Goal: Task Accomplishment & Management: Complete application form

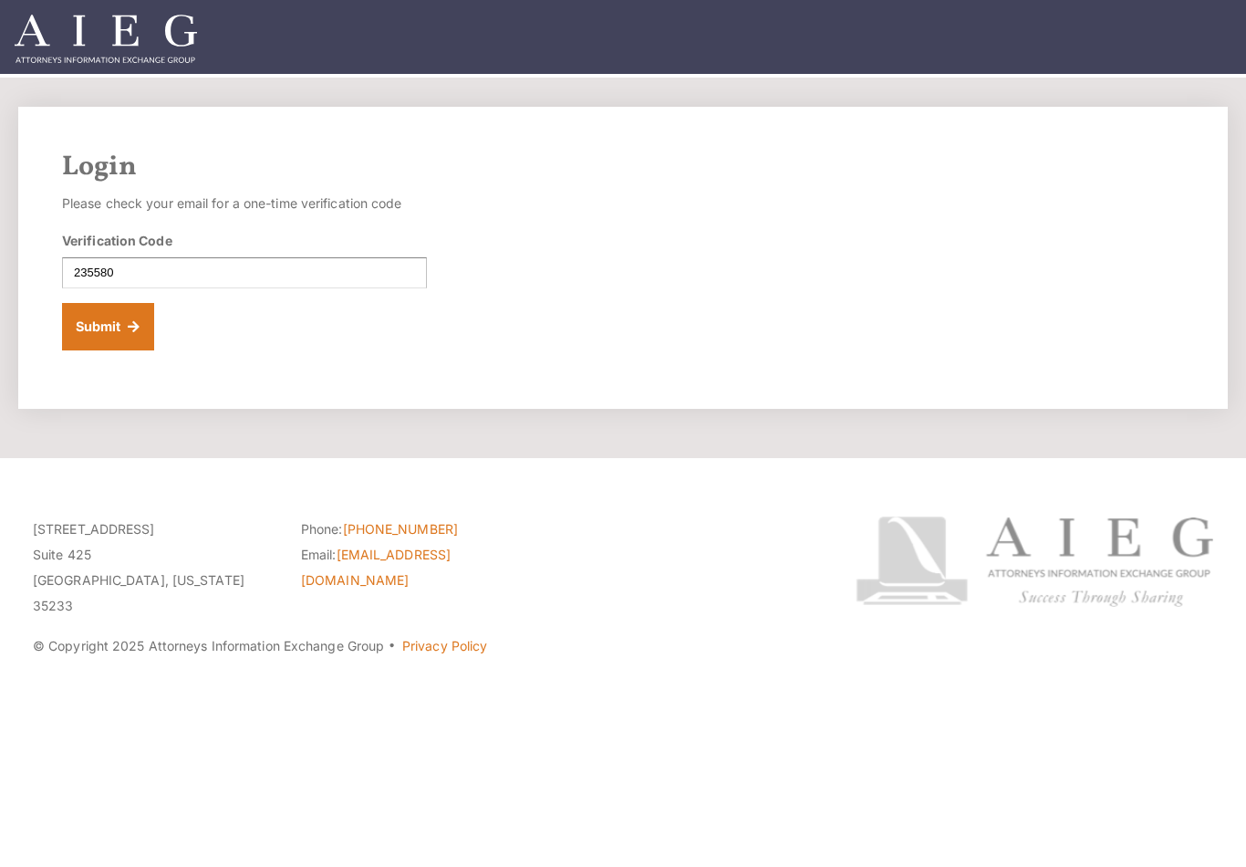
type input "235580"
click at [119, 331] on button "Submit" at bounding box center [108, 326] width 92 height 47
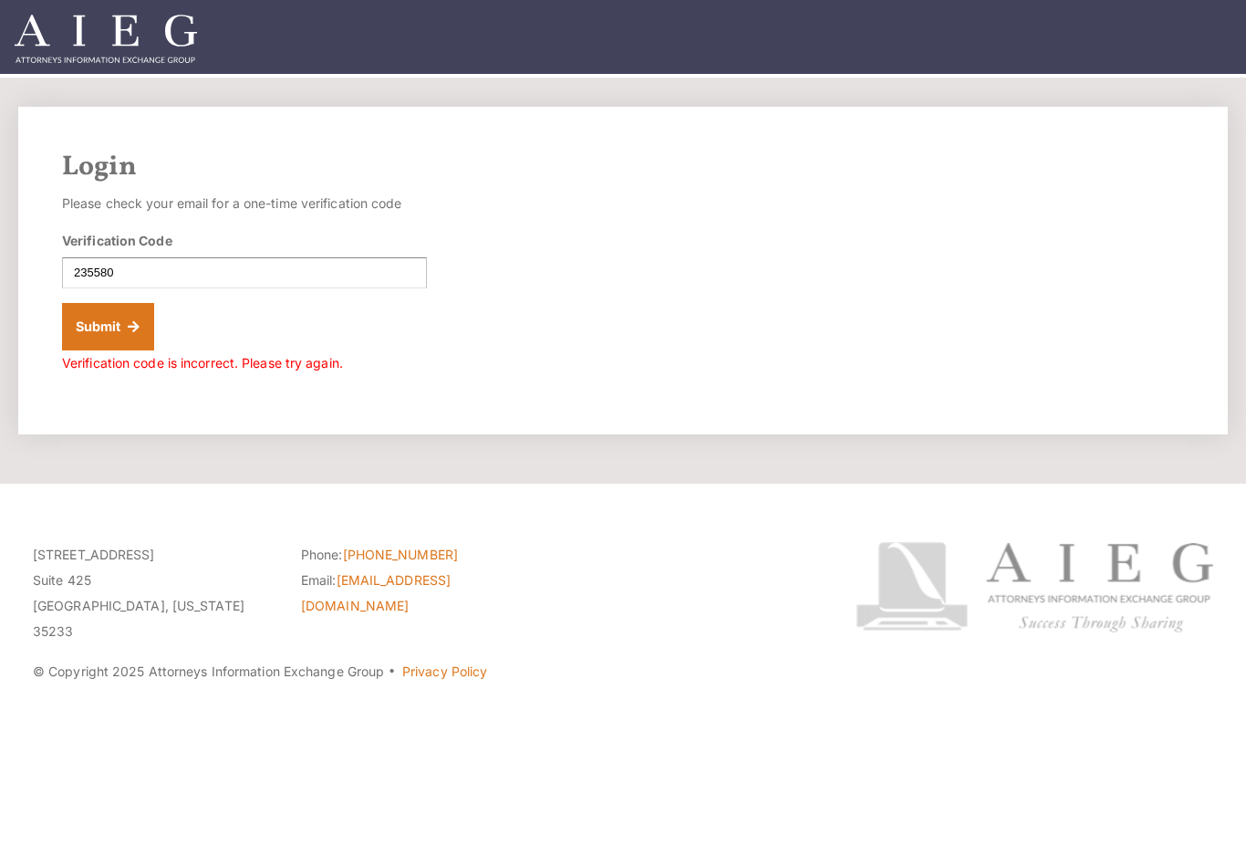
click at [133, 303] on button "Submit" at bounding box center [108, 326] width 92 height 47
click at [188, 284] on input "235580" at bounding box center [244, 272] width 365 height 31
type input "2"
type input "246448"
click at [122, 335] on button "Submit" at bounding box center [108, 326] width 92 height 47
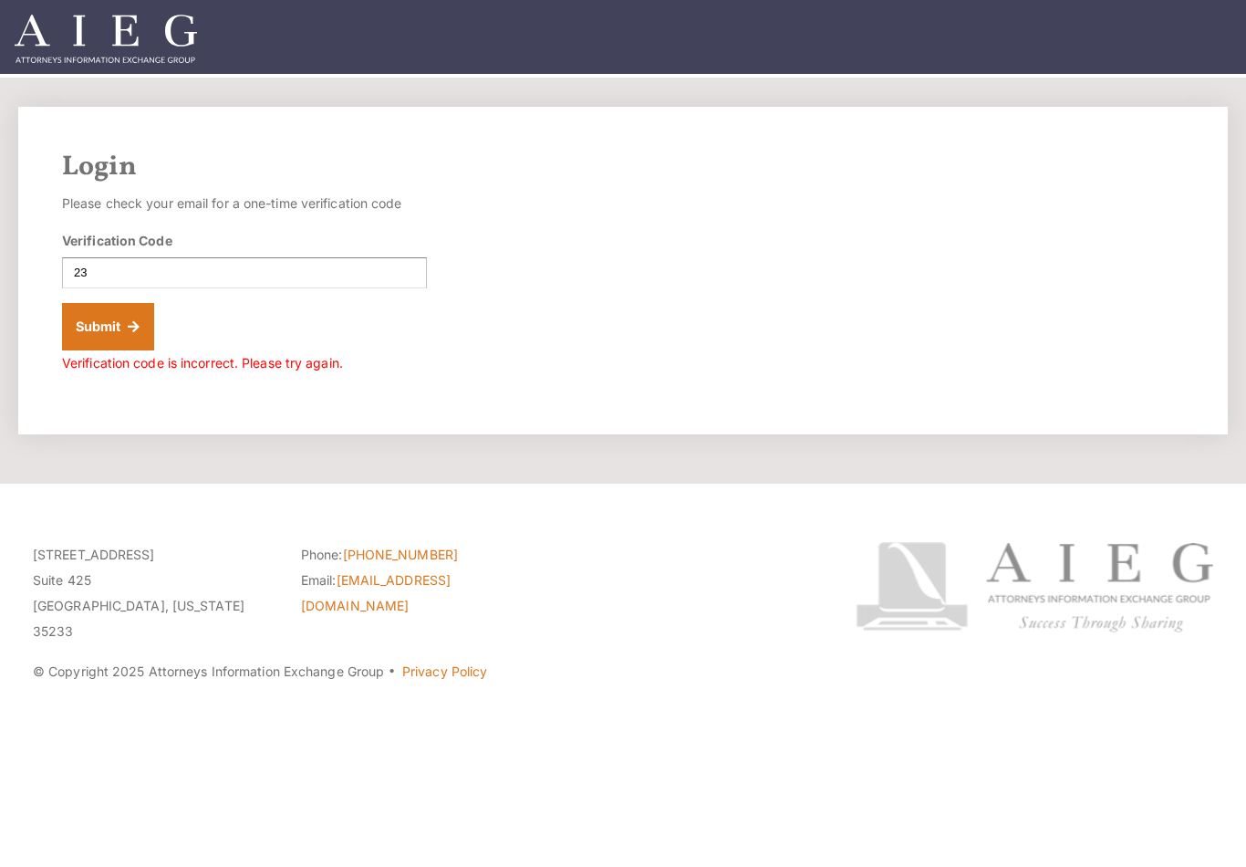
type input "2"
type input "235580"
click at [118, 328] on button "Submit" at bounding box center [108, 326] width 92 height 47
